Goal: Task Accomplishment & Management: Manage account settings

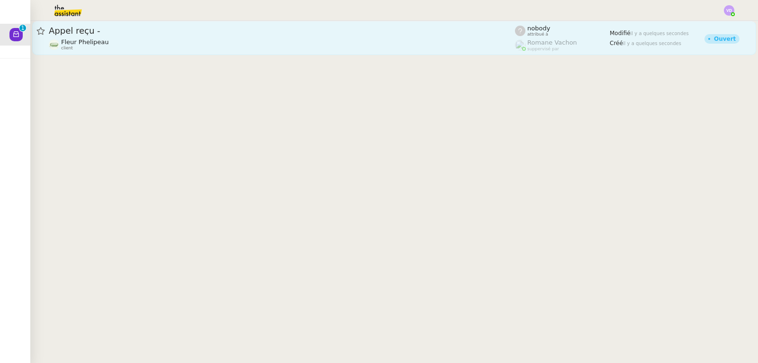
click at [136, 43] on div "Fleur Phelipeau client" at bounding box center [282, 44] width 466 height 12
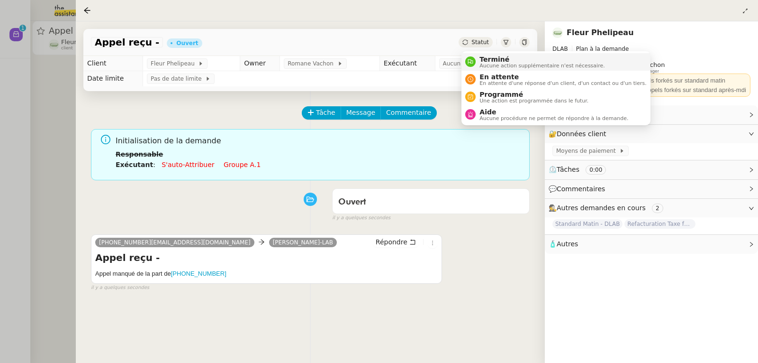
click at [492, 62] on span "Terminé" at bounding box center [542, 59] width 125 height 8
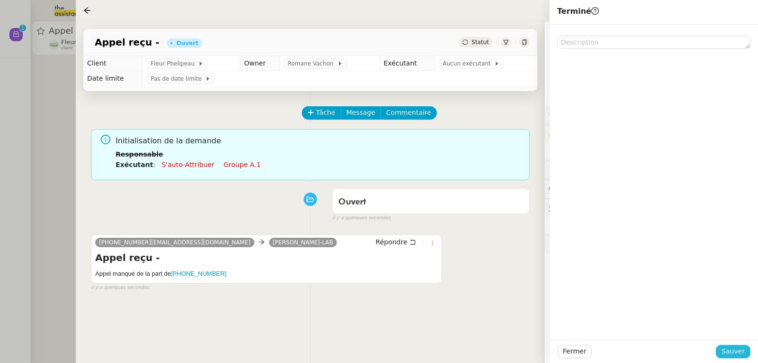
click at [729, 352] on span "Sauver" at bounding box center [733, 350] width 23 height 11
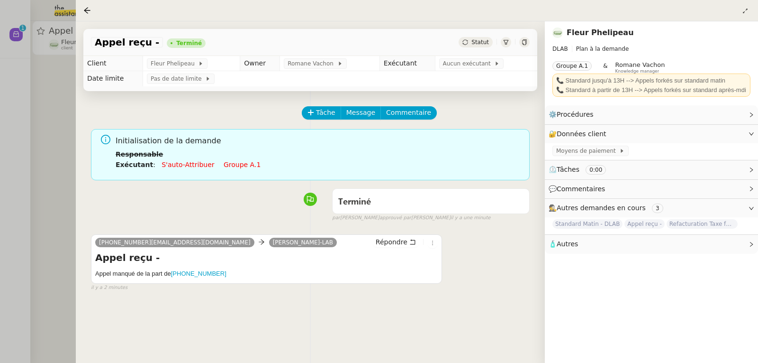
click at [65, 81] on div at bounding box center [379, 181] width 758 height 363
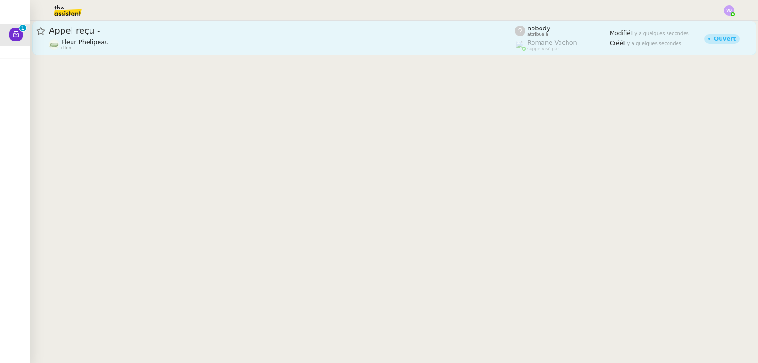
click at [105, 40] on div "Fleur Phelipeau client" at bounding box center [282, 44] width 466 height 12
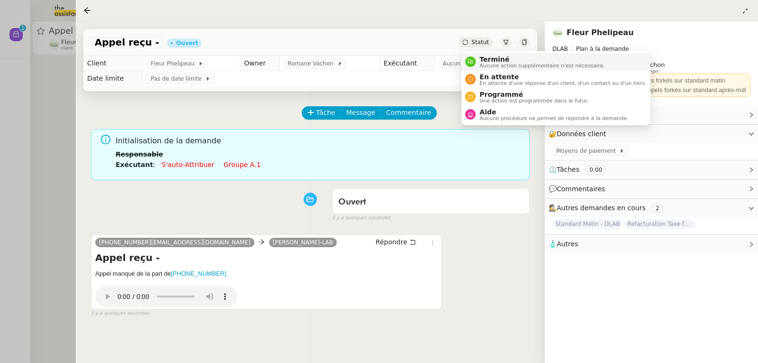
click at [479, 59] on div "Terminé Aucune action supplémentaire n'est nécessaire." at bounding box center [540, 61] width 129 height 13
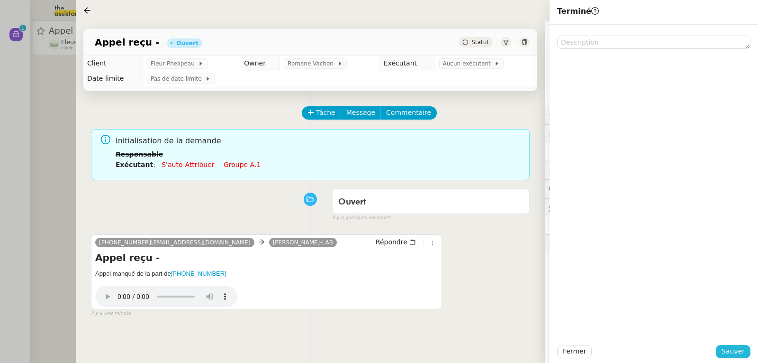
click at [730, 354] on span "Sauver" at bounding box center [733, 350] width 23 height 11
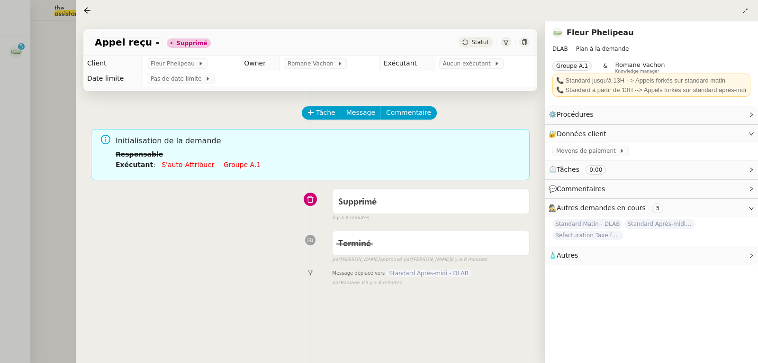
click at [49, 68] on div at bounding box center [379, 181] width 758 height 363
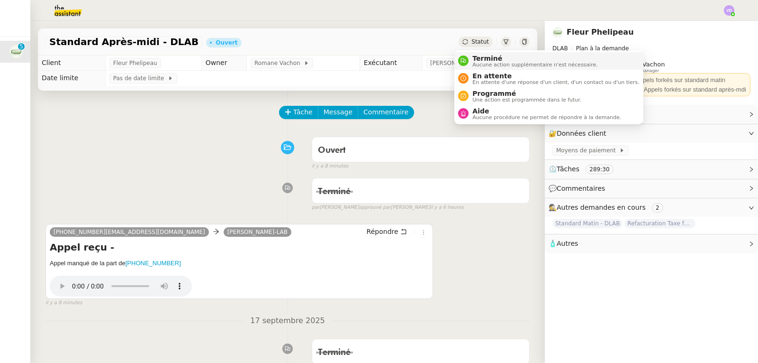
click at [476, 62] on span "Aucune action supplémentaire n'est nécessaire." at bounding box center [534, 64] width 125 height 5
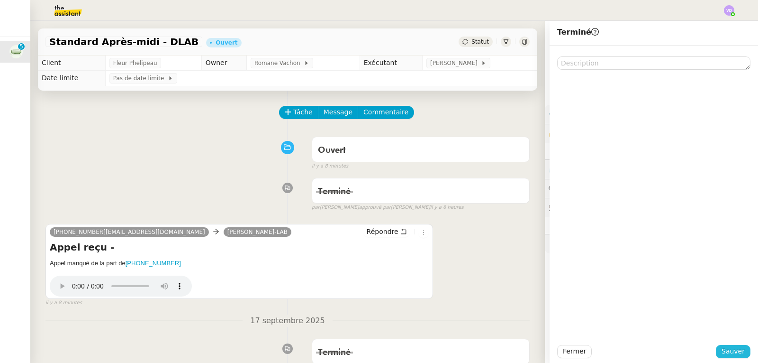
click at [723, 351] on span "Sauver" at bounding box center [733, 350] width 23 height 11
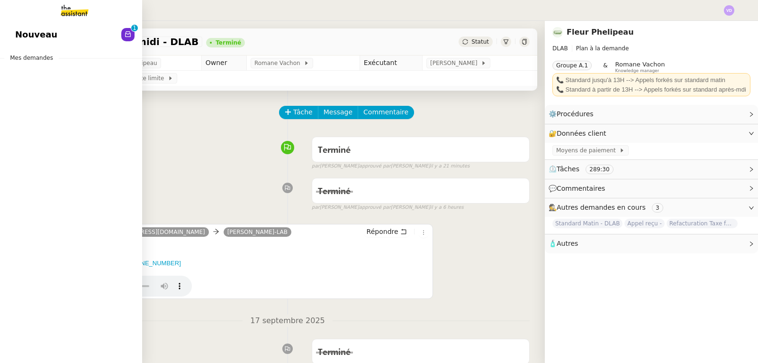
drag, startPoint x: 30, startPoint y: 31, endPoint x: 76, endPoint y: 33, distance: 46.5
click at [30, 31] on span "Nouveau" at bounding box center [36, 34] width 42 height 14
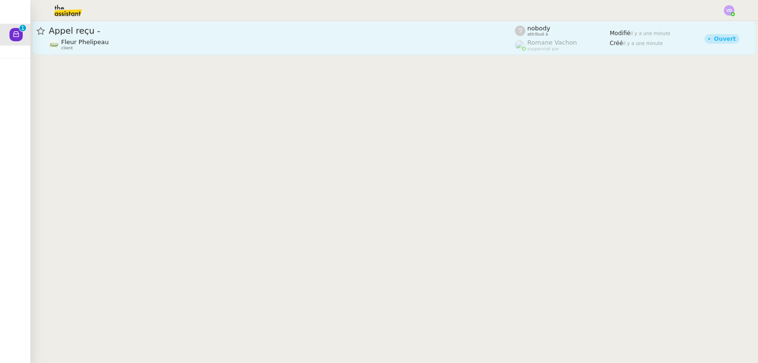
click at [252, 28] on span "Appel reçu -" at bounding box center [282, 31] width 466 height 9
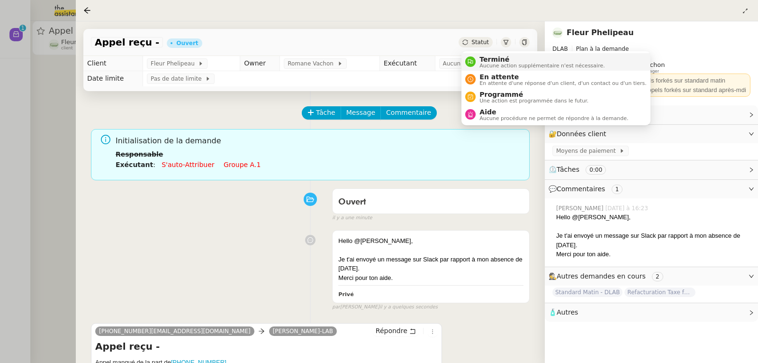
click at [487, 59] on span "Terminé" at bounding box center [542, 59] width 125 height 8
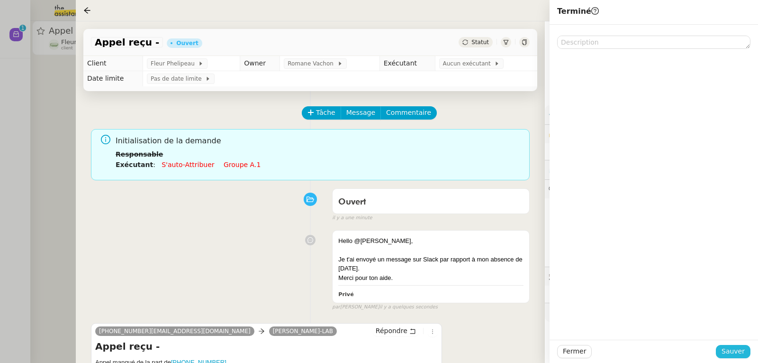
click at [727, 354] on span "Sauver" at bounding box center [733, 350] width 23 height 11
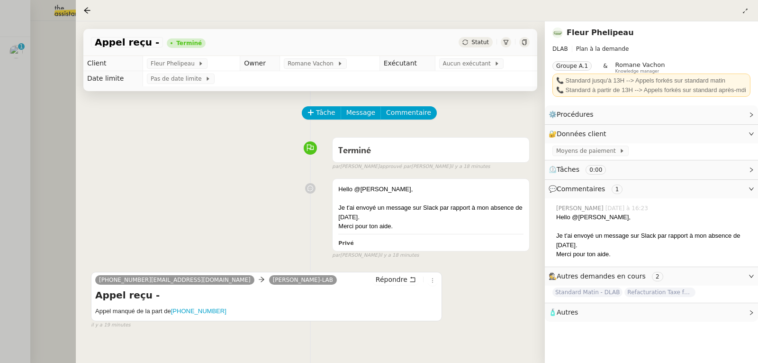
click at [14, 59] on div at bounding box center [379, 181] width 758 height 363
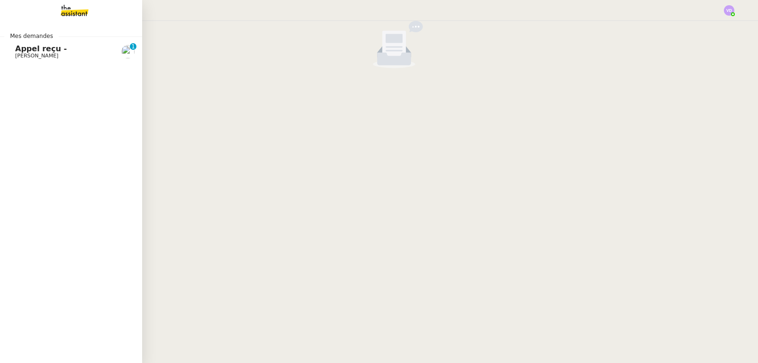
click at [20, 48] on span "Appel reçu -" at bounding box center [41, 48] width 52 height 9
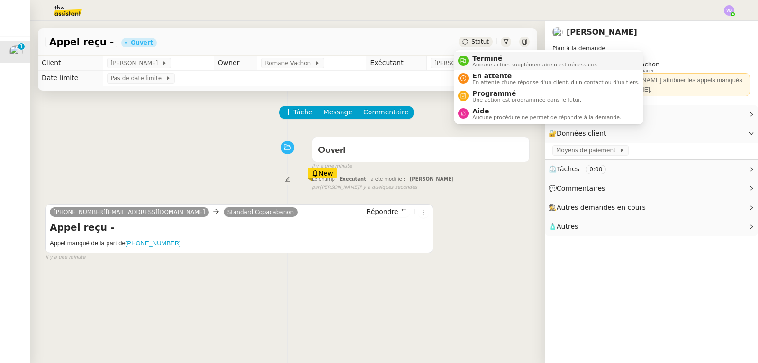
click at [476, 56] on span "Terminé" at bounding box center [534, 58] width 125 height 8
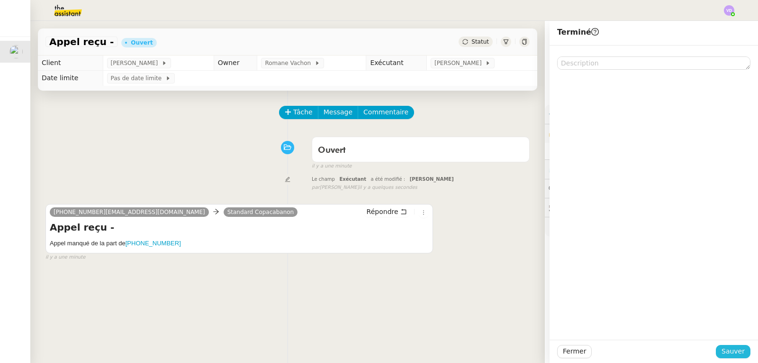
click at [725, 354] on span "Sauver" at bounding box center [733, 350] width 23 height 11
